Goal: Transaction & Acquisition: Purchase product/service

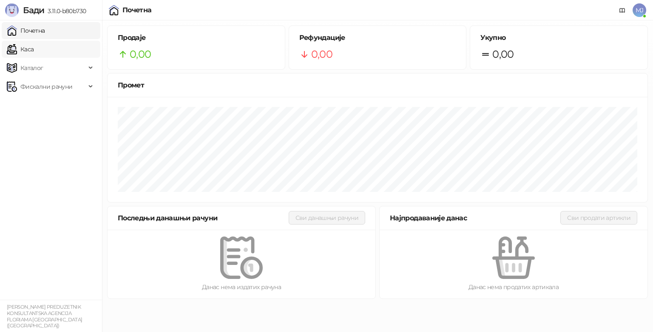
click at [29, 48] on link "Каса" at bounding box center [20, 49] width 27 height 17
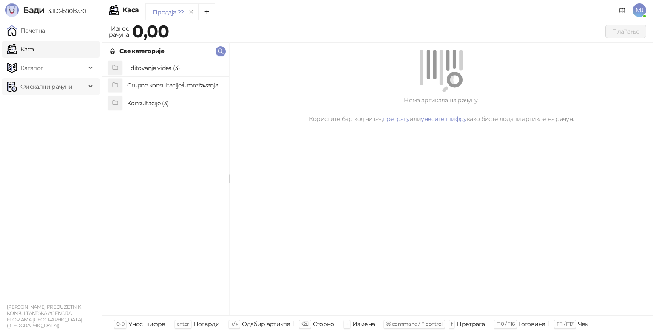
click at [48, 85] on span "Фискални рачуни" at bounding box center [46, 86] width 52 height 17
click at [62, 107] on link "Издати рачуни" at bounding box center [38, 105] width 57 height 17
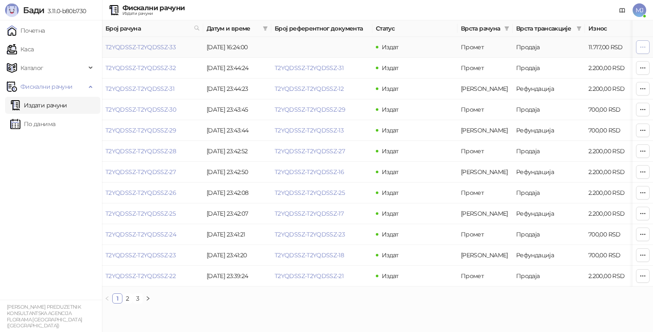
click at [644, 45] on icon "button" at bounding box center [642, 47] width 7 height 7
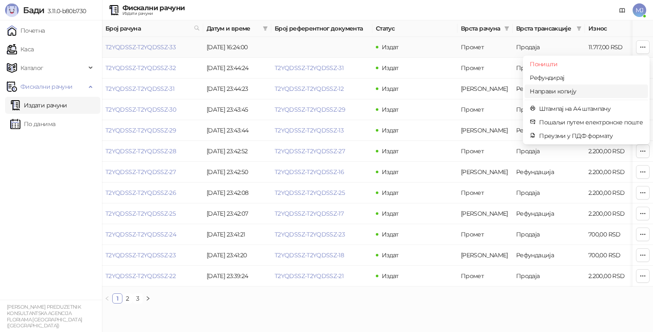
click at [570, 90] on span "Направи копију" at bounding box center [586, 91] width 113 height 9
type input "**********"
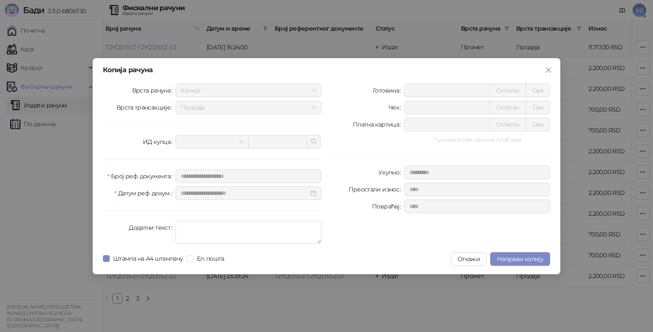
click at [478, 142] on button "Прикажи све начине плаћања" at bounding box center [477, 140] width 146 height 10
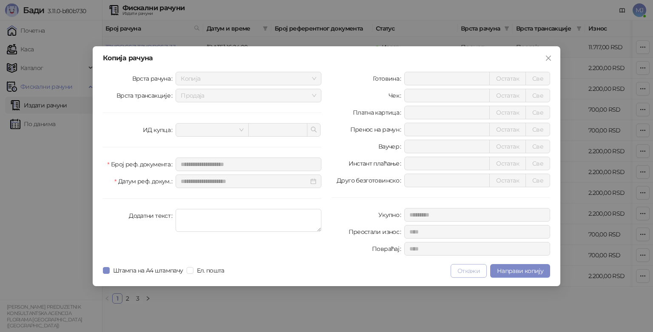
click at [481, 270] on button "Откажи" at bounding box center [468, 271] width 36 height 14
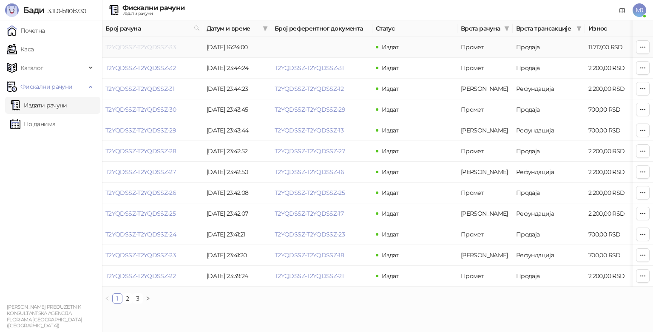
click at [154, 47] on link "T2YQDSSZ-T2YQDSSZ-33" at bounding box center [140, 47] width 70 height 8
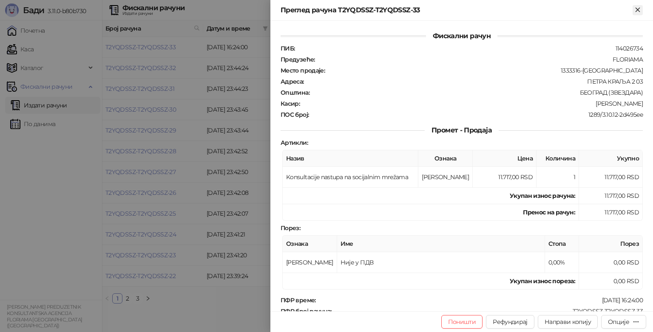
click at [638, 8] on icon "Close" at bounding box center [638, 10] width 8 height 8
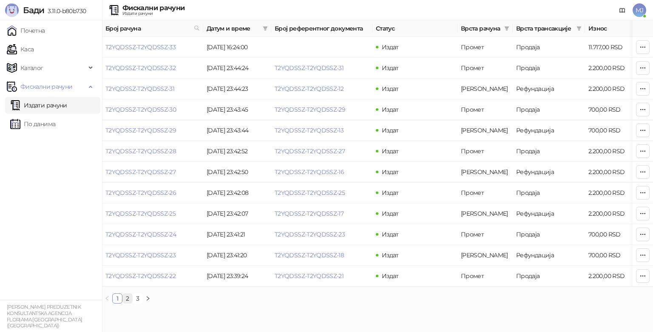
click at [127, 303] on link "2" at bounding box center [127, 298] width 9 height 9
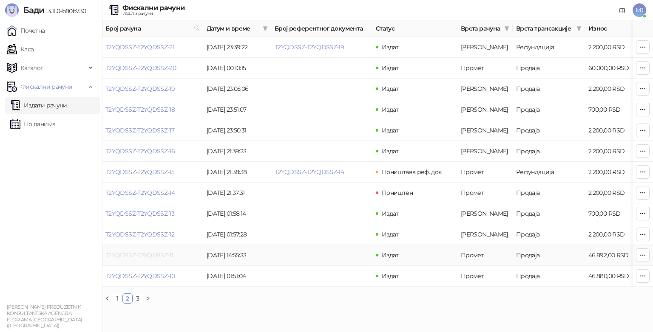
click at [133, 255] on link "T2YQDSSZ-T2YQDSSZ-11" at bounding box center [139, 256] width 68 height 8
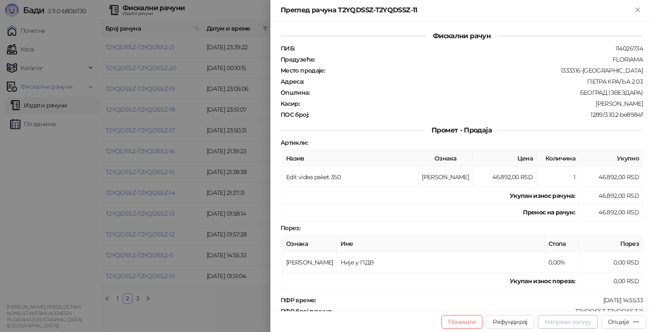
click at [562, 321] on span "Направи копију" at bounding box center [567, 322] width 46 height 8
type input "**********"
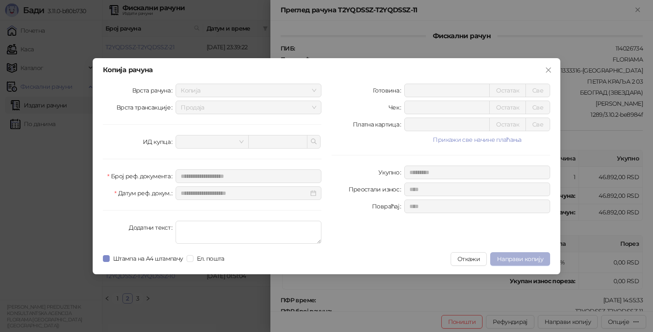
click at [513, 257] on span "Направи копију" at bounding box center [520, 259] width 46 height 8
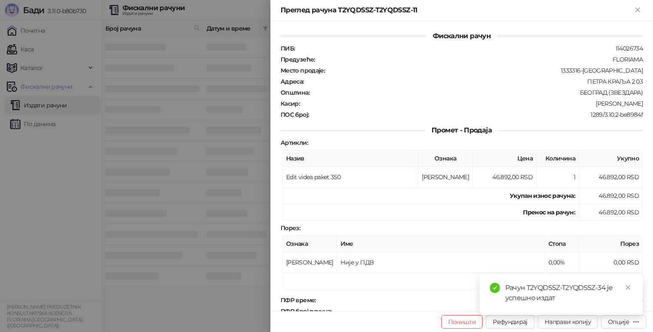
click at [558, 289] on div "Рачун T2YQDSSZ-T2YQDSSZ-34 је успешно издат" at bounding box center [568, 293] width 127 height 20
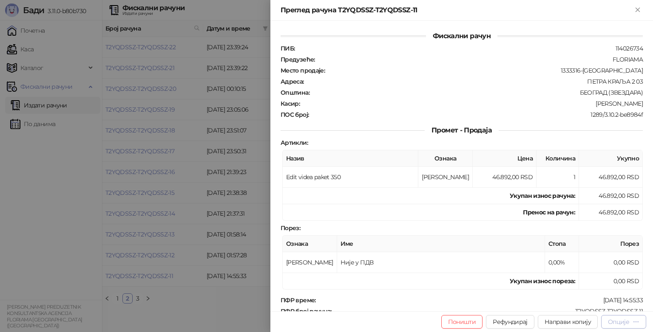
click at [627, 325] on div "Опције" at bounding box center [618, 322] width 21 height 8
click at [459, 327] on button "Поништи" at bounding box center [462, 322] width 42 height 14
type input "**********"
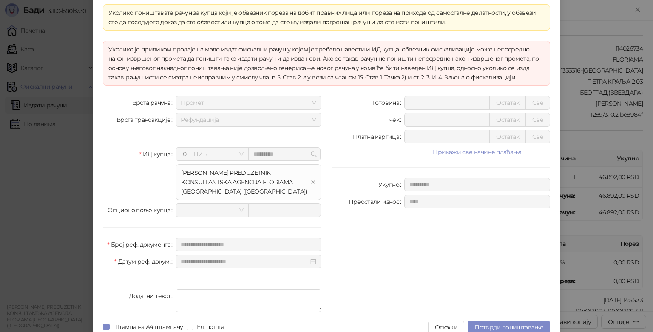
scroll to position [32, 0]
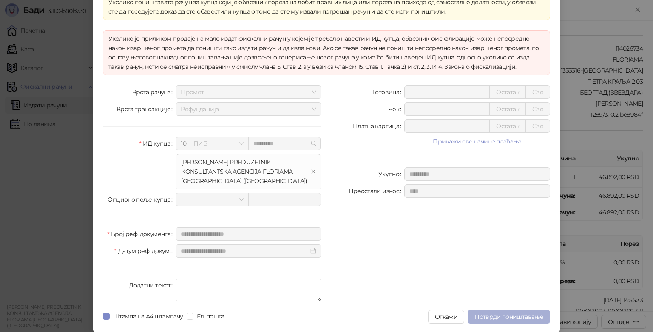
click at [518, 318] on span "Потврди поништавање" at bounding box center [508, 317] width 69 height 8
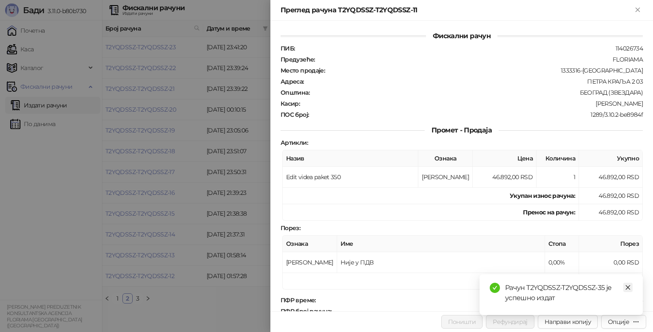
click at [628, 287] on icon "close" at bounding box center [628, 288] width 5 height 5
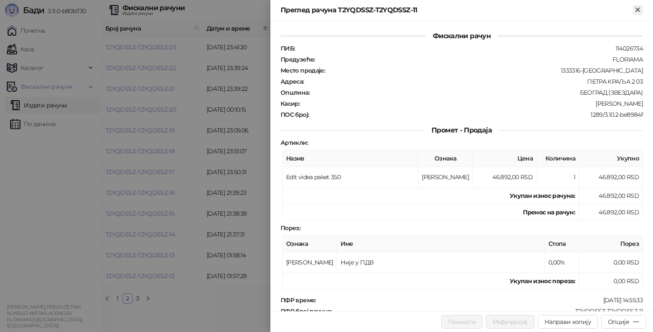
click at [637, 9] on icon "Close" at bounding box center [638, 10] width 8 height 8
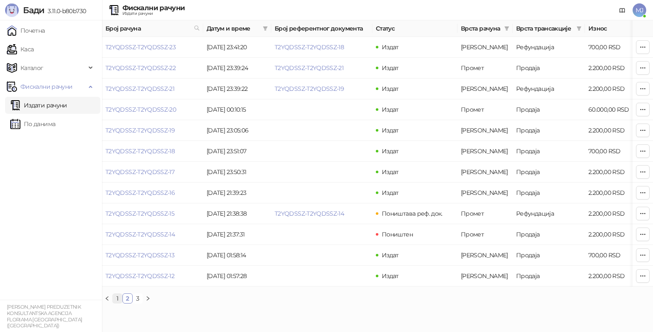
click at [118, 303] on link "1" at bounding box center [117, 298] width 9 height 9
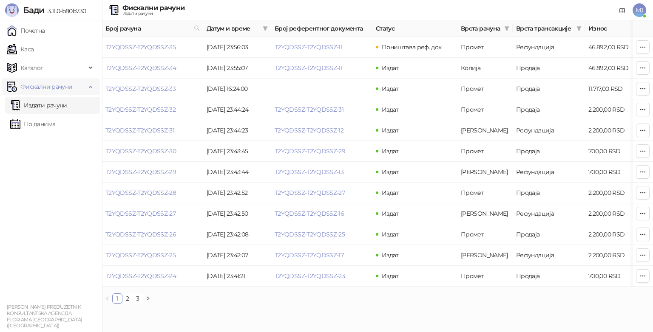
click at [49, 87] on span "Фискални рачуни" at bounding box center [46, 86] width 52 height 17
click at [28, 44] on link "Каса" at bounding box center [20, 49] width 27 height 17
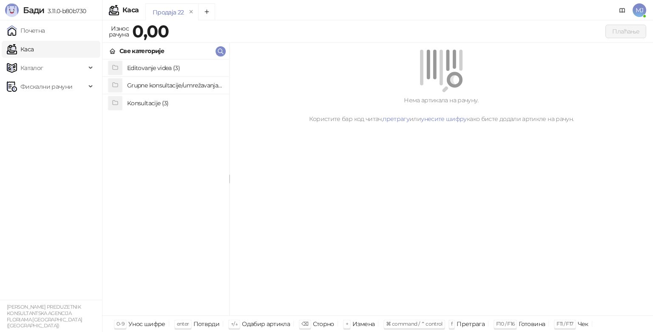
click at [144, 67] on h4 "Editovanje videa (3)" at bounding box center [174, 68] width 95 height 14
click at [149, 68] on h4 "Edit videa paket 150" at bounding box center [174, 68] width 95 height 14
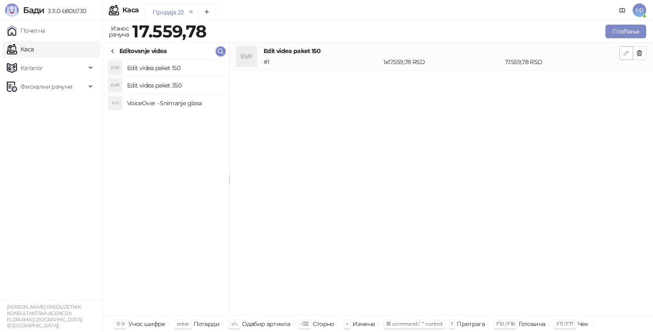
click at [625, 52] on icon "button" at bounding box center [626, 53] width 4 height 4
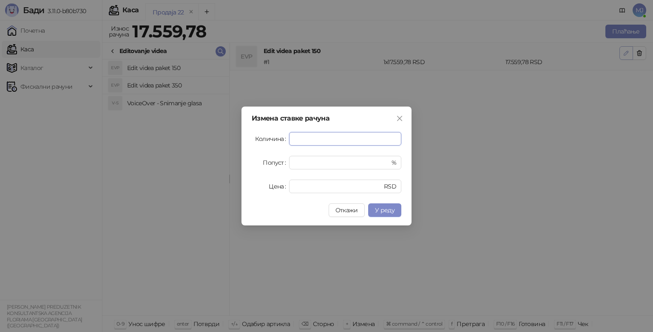
type input "*"
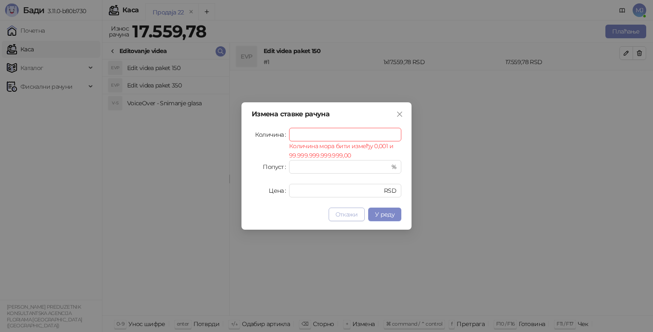
click at [354, 218] on button "Откажи" at bounding box center [347, 215] width 36 height 14
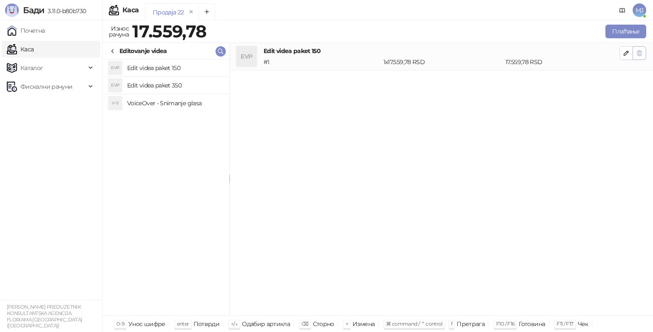
click at [643, 52] on button "button" at bounding box center [639, 53] width 14 height 14
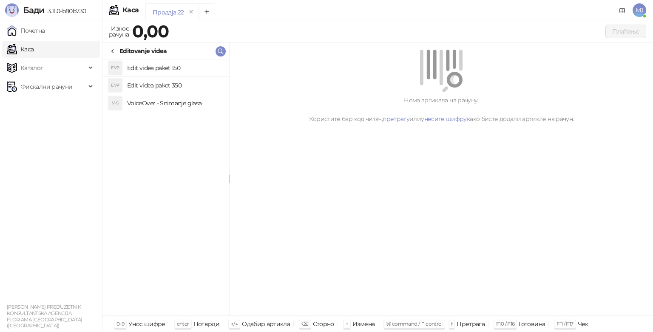
click at [105, 48] on div "Editovanje videa" at bounding box center [165, 51] width 127 height 17
click at [72, 65] on span "Каталог" at bounding box center [46, 67] width 79 height 17
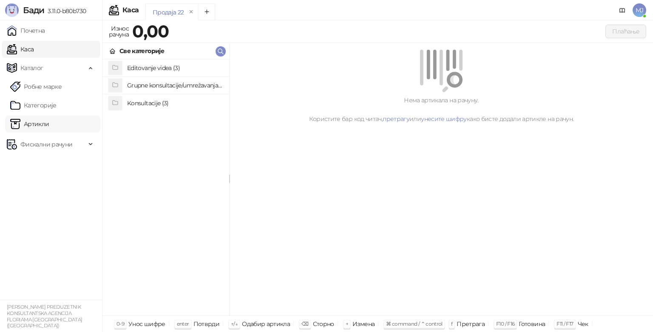
click at [49, 117] on link "Артикли" at bounding box center [29, 124] width 39 height 17
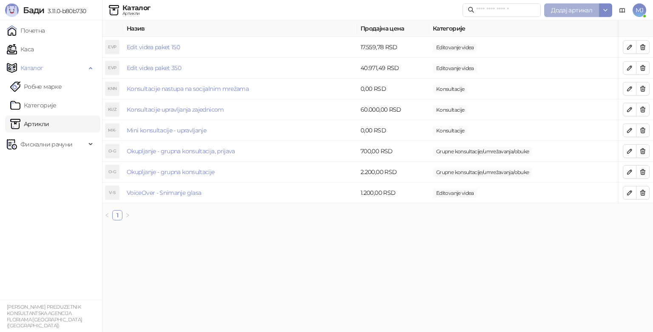
click at [565, 10] on span "Додај артикал" at bounding box center [571, 10] width 41 height 8
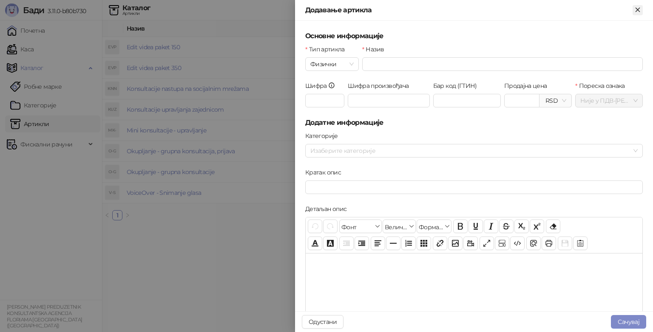
click at [639, 11] on icon "Close" at bounding box center [638, 10] width 8 height 8
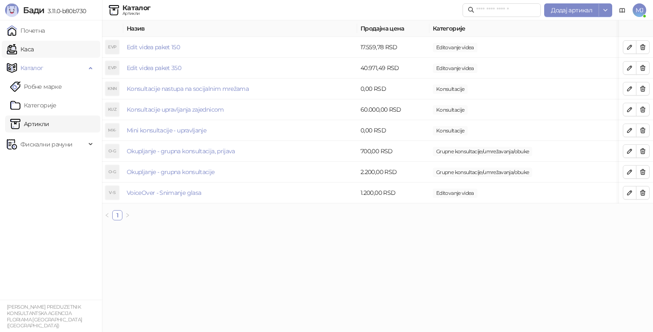
click at [30, 50] on link "Каса" at bounding box center [20, 49] width 27 height 17
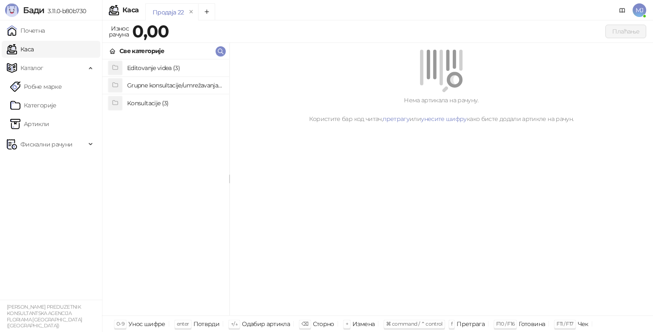
click at [169, 68] on h4 "Editovanje videa (3)" at bounding box center [174, 68] width 95 height 14
click at [176, 84] on h4 "Edit videa paket 350" at bounding box center [174, 86] width 95 height 14
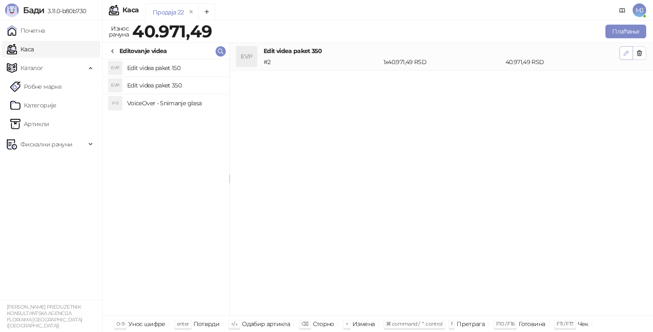
click at [626, 53] on icon "button" at bounding box center [626, 53] width 7 height 7
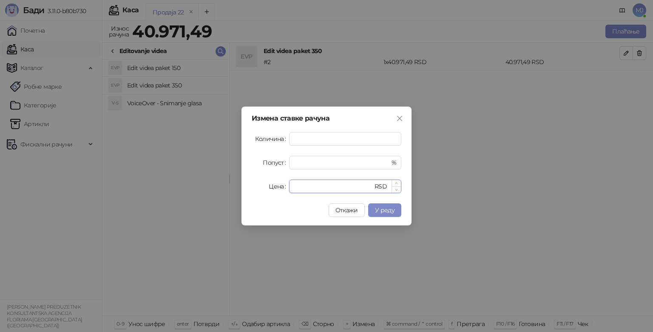
click at [325, 185] on input "********" at bounding box center [333, 186] width 79 height 13
drag, startPoint x: 325, startPoint y: 185, endPoint x: 288, endPoint y: 184, distance: 36.6
click at [288, 184] on div "Цена ******** RSD" at bounding box center [327, 187] width 150 height 14
type input "*****"
click at [396, 209] on button "У реду" at bounding box center [384, 211] width 33 height 14
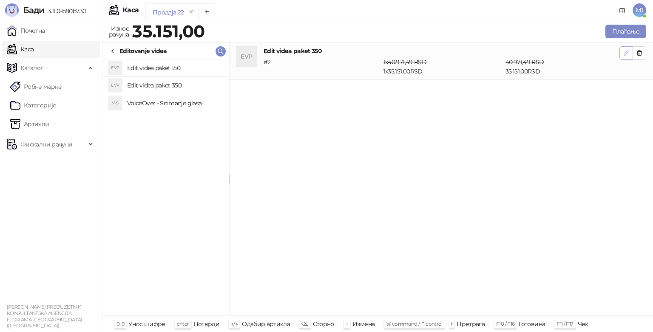
click at [623, 54] on icon "button" at bounding box center [626, 53] width 7 height 7
click at [623, 34] on button "Плаћање" at bounding box center [625, 32] width 41 height 14
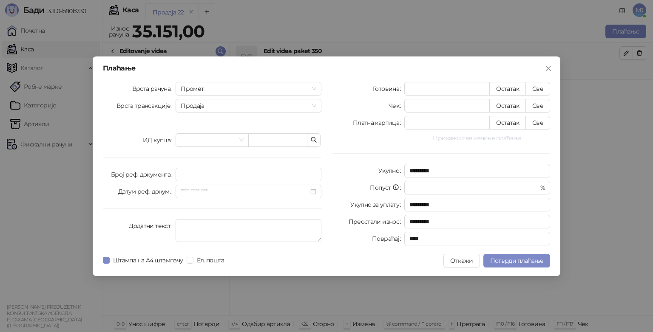
click at [491, 136] on button "Прикажи све начине плаћања" at bounding box center [477, 138] width 146 height 10
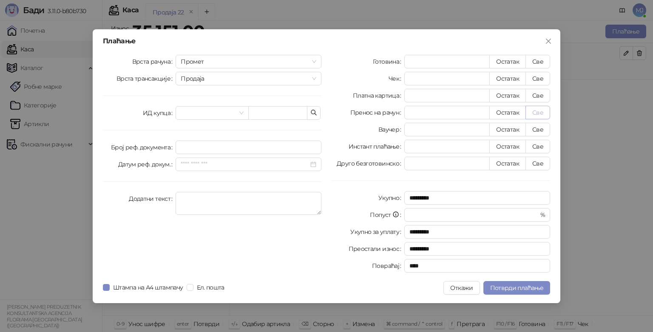
click at [540, 116] on button "Све" at bounding box center [537, 113] width 25 height 14
type input "*****"
type input "****"
click at [505, 290] on span "Потврди плаћање" at bounding box center [516, 288] width 53 height 8
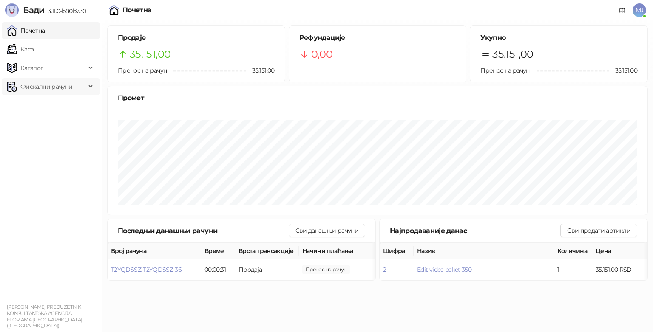
click at [60, 88] on span "Фискални рачуни" at bounding box center [46, 86] width 52 height 17
click at [63, 106] on link "Издати рачуни" at bounding box center [38, 105] width 57 height 17
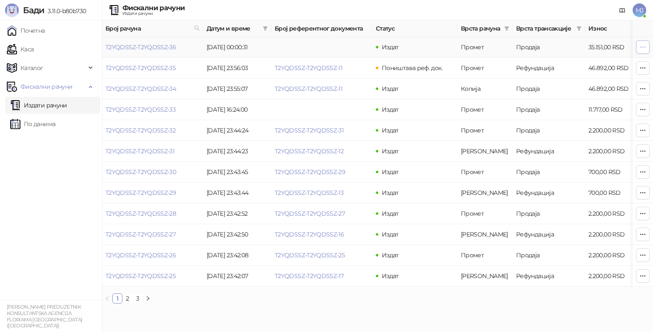
click at [641, 48] on icon "button" at bounding box center [642, 47] width 7 height 7
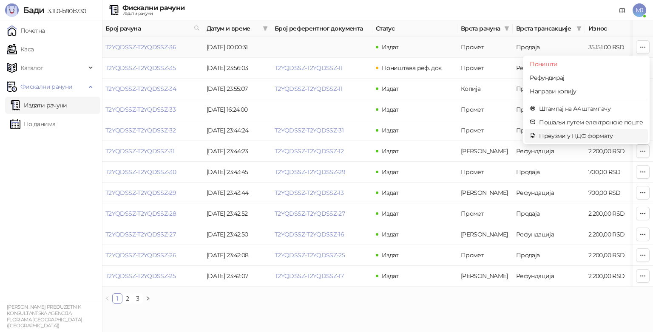
click at [583, 138] on span "Преузми у ПДФ формату" at bounding box center [591, 135] width 104 height 9
